Goal: Book appointment/travel/reservation

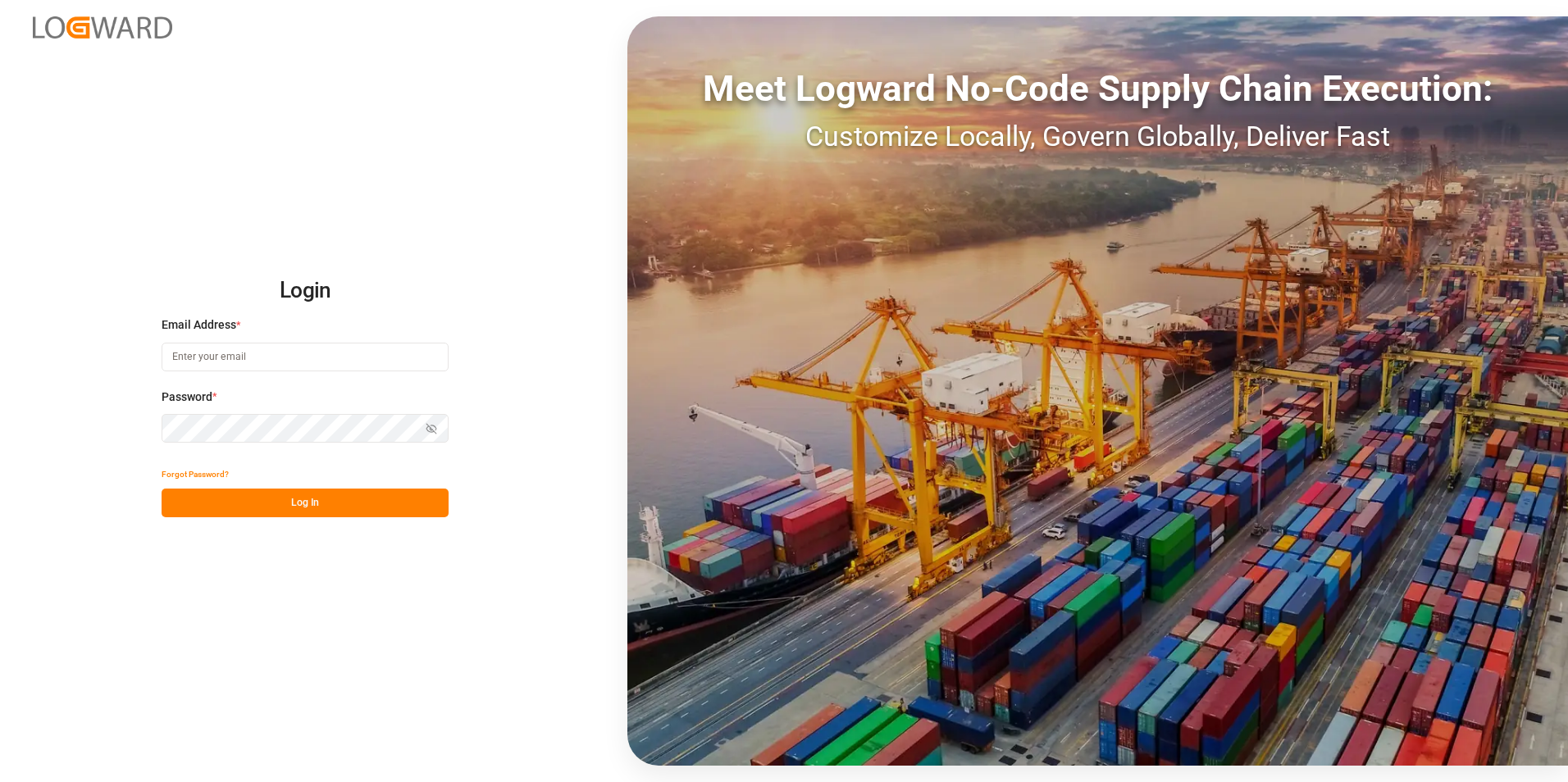
type input "[PERSON_NAME][EMAIL_ADDRESS][PERSON_NAME][DOMAIN_NAME]"
click at [309, 507] on button "Log In" at bounding box center [305, 503] width 287 height 29
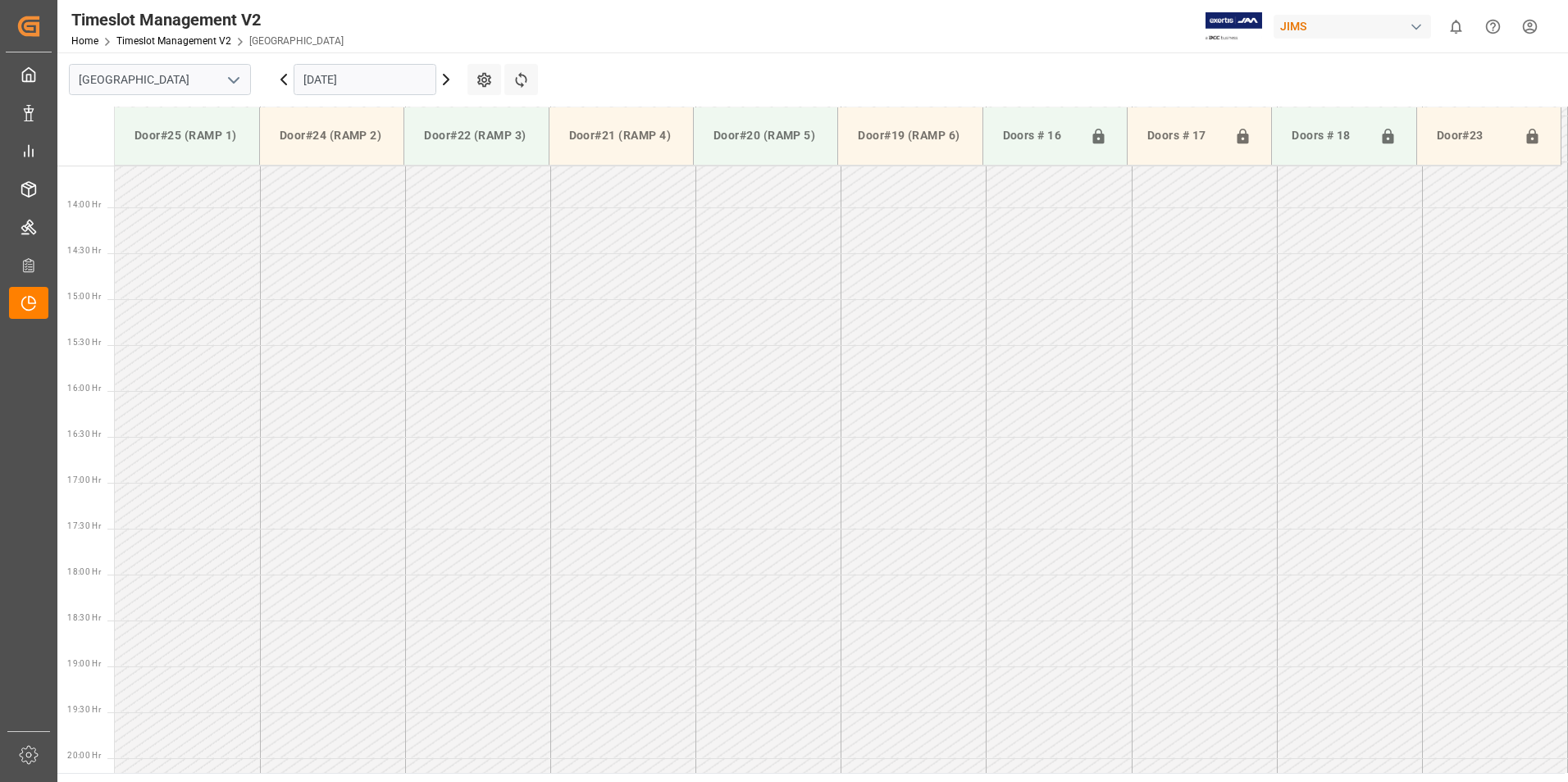
scroll to position [1275, 0]
